Goal: Information Seeking & Learning: Learn about a topic

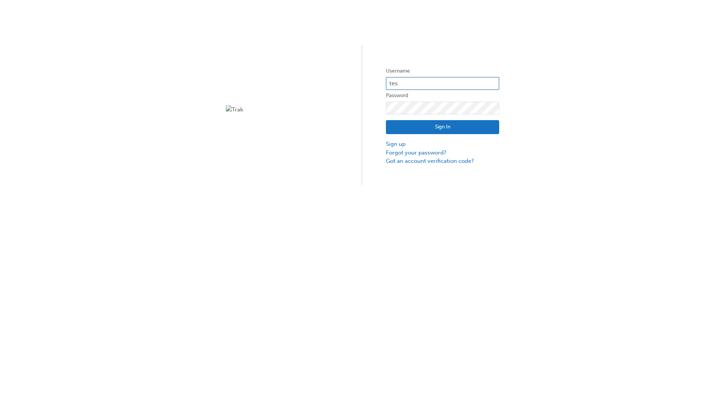
type input "test.e2e.user14"
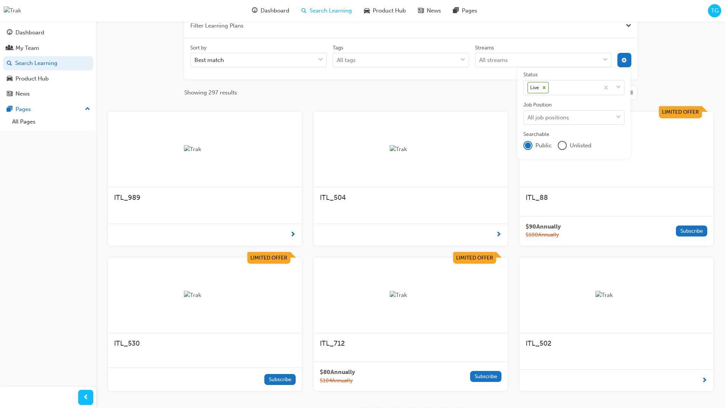
scroll to position [136, 0]
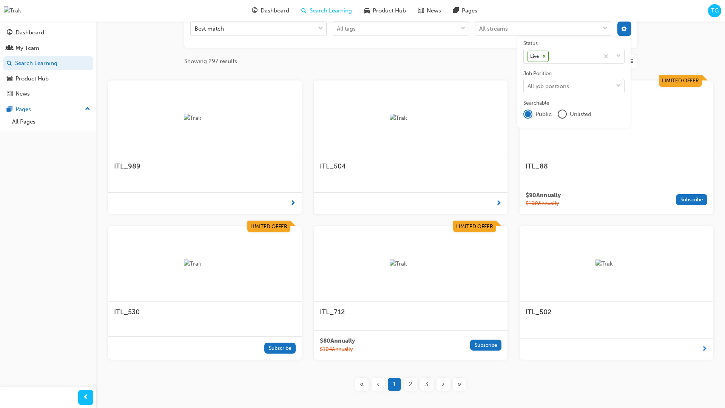
click at [480, 32] on input "Streams All streams" at bounding box center [479, 28] width 1 height 6
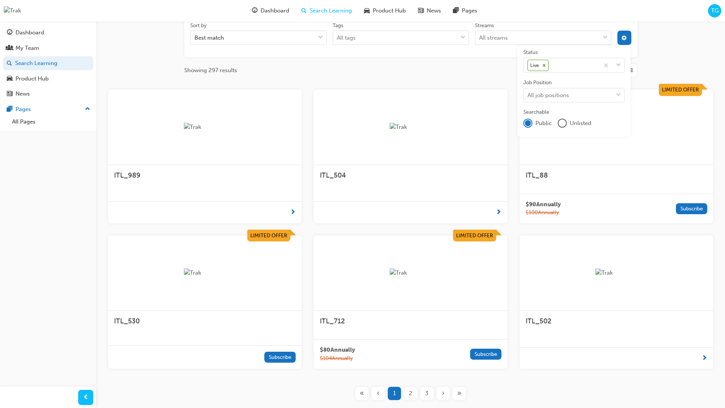
click at [480, 37] on input "Streams All streams" at bounding box center [479, 37] width 1 height 6
click at [480, 37] on input "Streams 0 results available. Select is focused ,type to refine list, press Down…" at bounding box center [479, 37] width 1 height 6
